Goal: Task Accomplishment & Management: Use online tool/utility

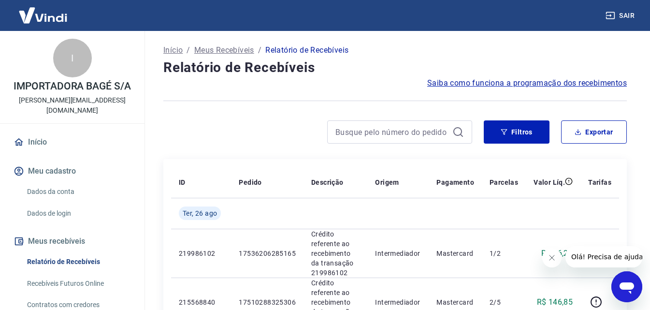
scroll to position [48, 0]
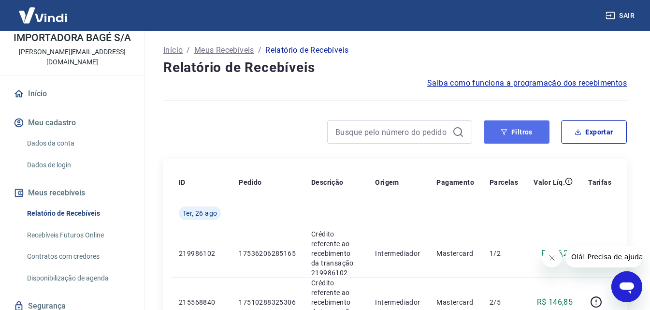
click at [505, 129] on icon "button" at bounding box center [503, 131] width 7 height 7
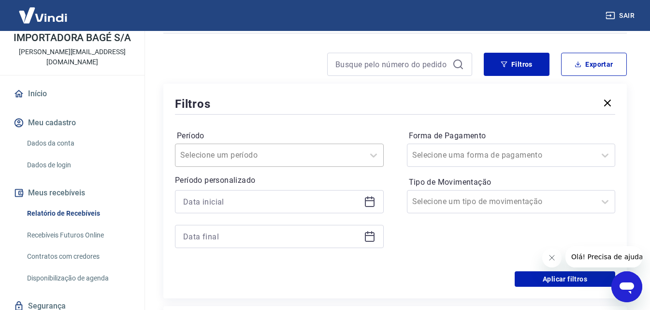
click at [293, 167] on div "Selecione um período" at bounding box center [279, 154] width 209 height 23
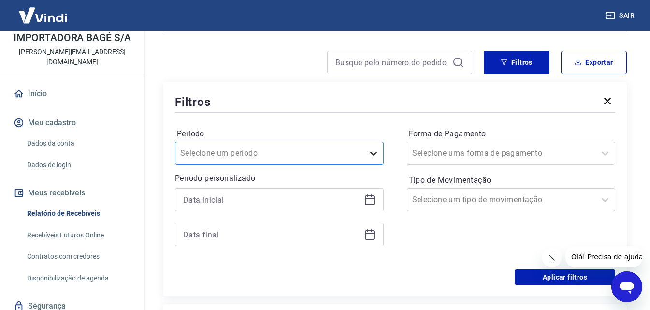
click at [376, 155] on icon at bounding box center [374, 153] width 12 height 12
click at [369, 201] on icon at bounding box center [370, 200] width 12 height 12
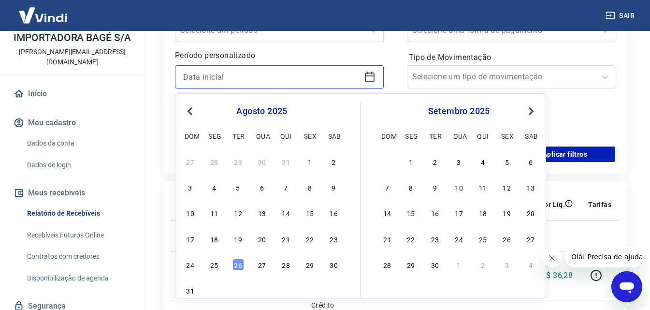
scroll to position [214, 0]
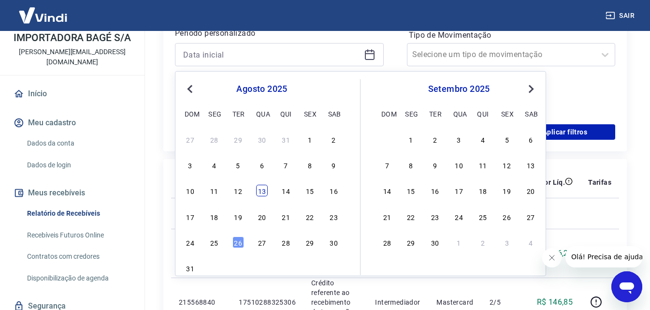
click at [264, 192] on div "13" at bounding box center [262, 190] width 12 height 12
type input "[DATE]"
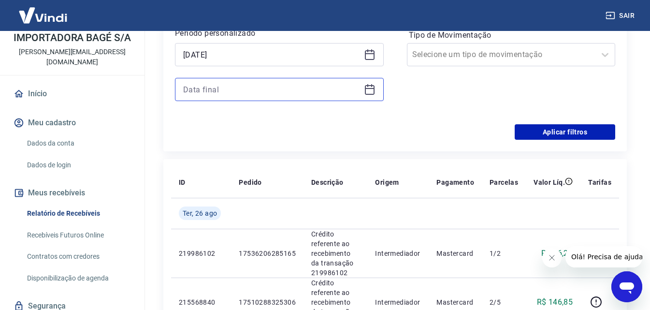
click at [302, 89] on input at bounding box center [271, 89] width 177 height 14
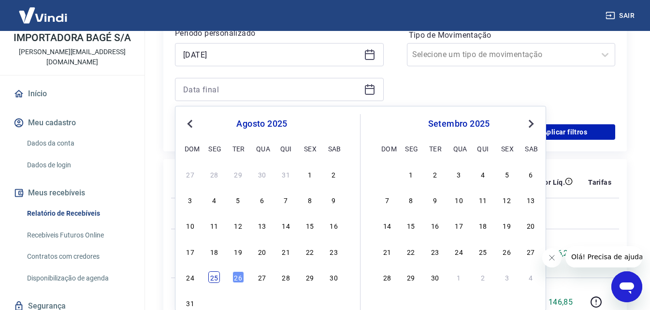
click at [215, 275] on div "25" at bounding box center [214, 277] width 12 height 12
type input "[DATE]"
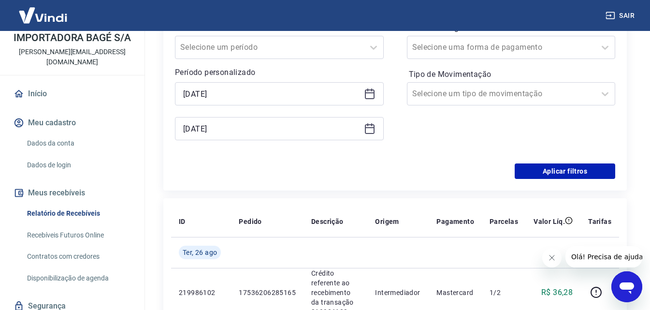
scroll to position [166, 0]
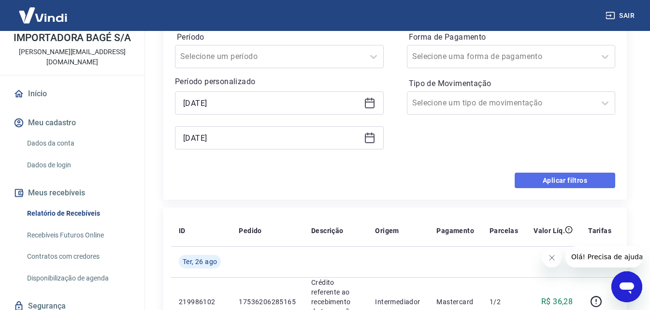
click at [567, 178] on button "Aplicar filtros" at bounding box center [564, 179] width 100 height 15
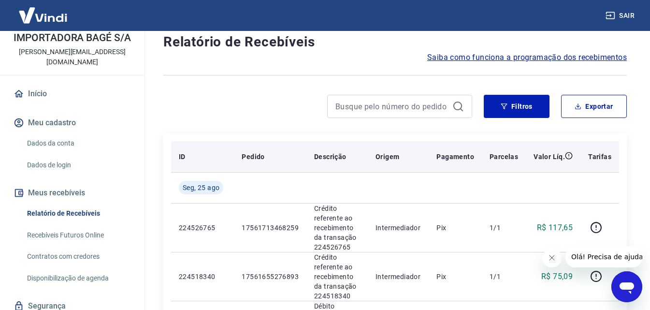
scroll to position [48, 0]
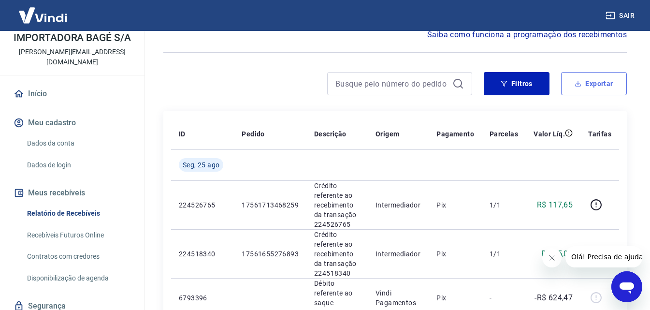
click at [588, 86] on button "Exportar" at bounding box center [594, 83] width 66 height 23
type input "[DATE]"
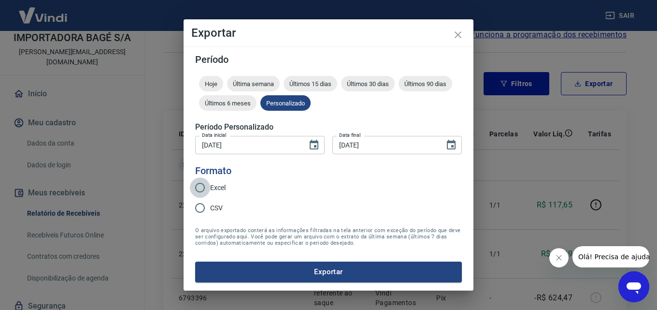
click at [198, 186] on input "Excel" at bounding box center [200, 187] width 20 height 20
radio input "true"
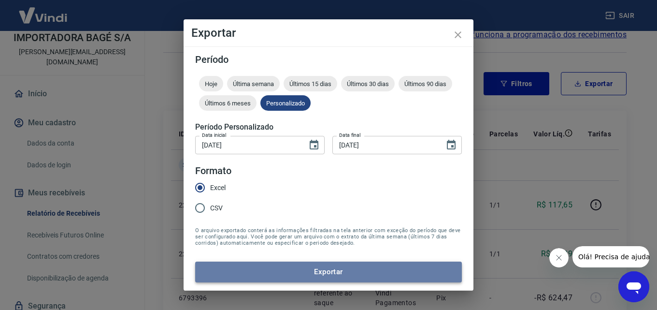
click at [328, 269] on button "Exportar" at bounding box center [328, 271] width 267 height 20
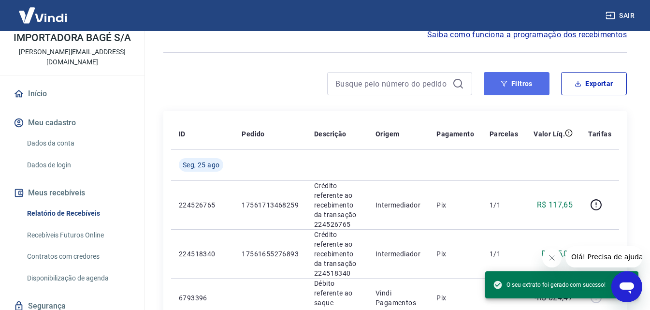
click at [511, 83] on button "Filtros" at bounding box center [516, 83] width 66 height 23
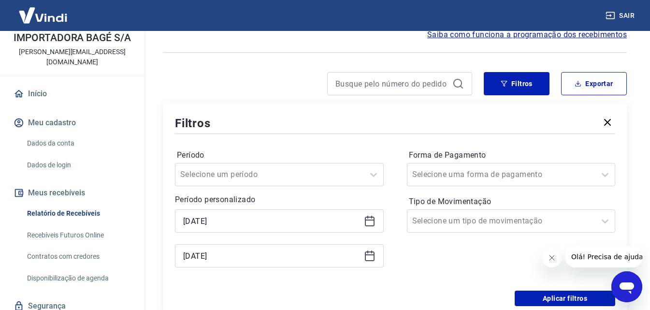
click at [368, 218] on icon at bounding box center [370, 221] width 12 height 12
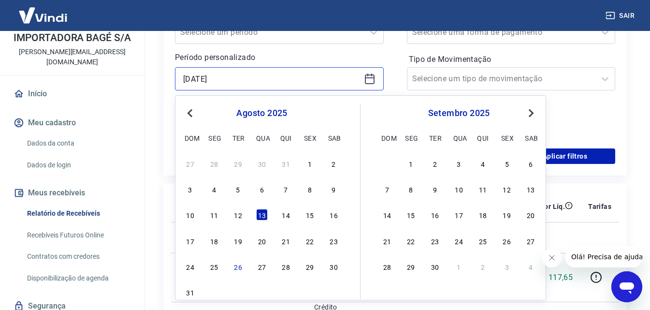
scroll to position [193, 0]
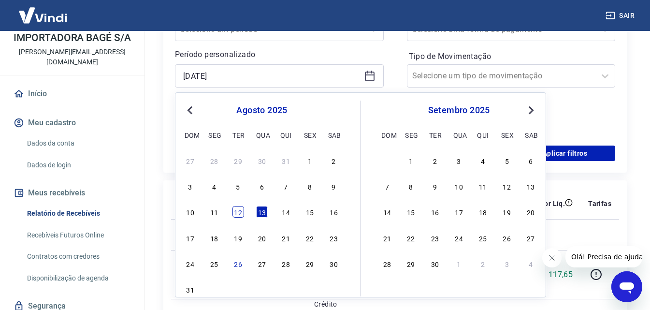
click at [233, 212] on div "12" at bounding box center [238, 212] width 12 height 12
click at [233, 212] on th "ID" at bounding box center [202, 203] width 63 height 31
type input "[DATE]"
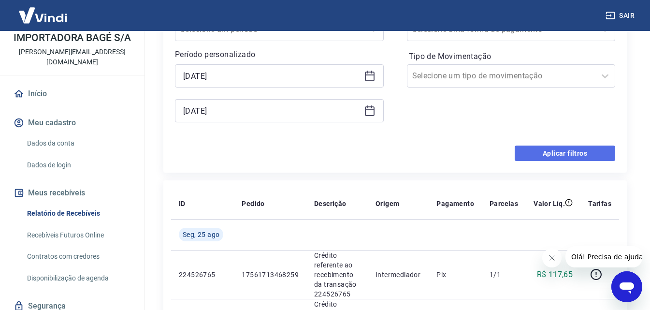
click at [569, 153] on button "Aplicar filtros" at bounding box center [564, 152] width 100 height 15
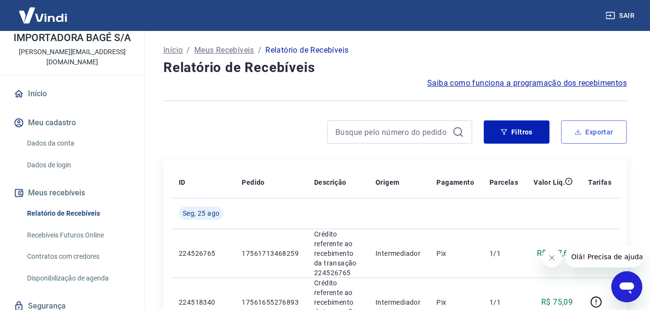
click at [595, 131] on button "Exportar" at bounding box center [594, 131] width 66 height 23
type input "[DATE]"
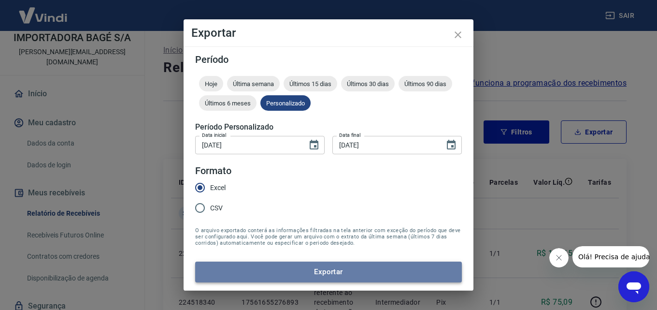
click at [340, 273] on button "Exportar" at bounding box center [328, 271] width 267 height 20
